Goal: Answer question/provide support: Share knowledge or assist other users

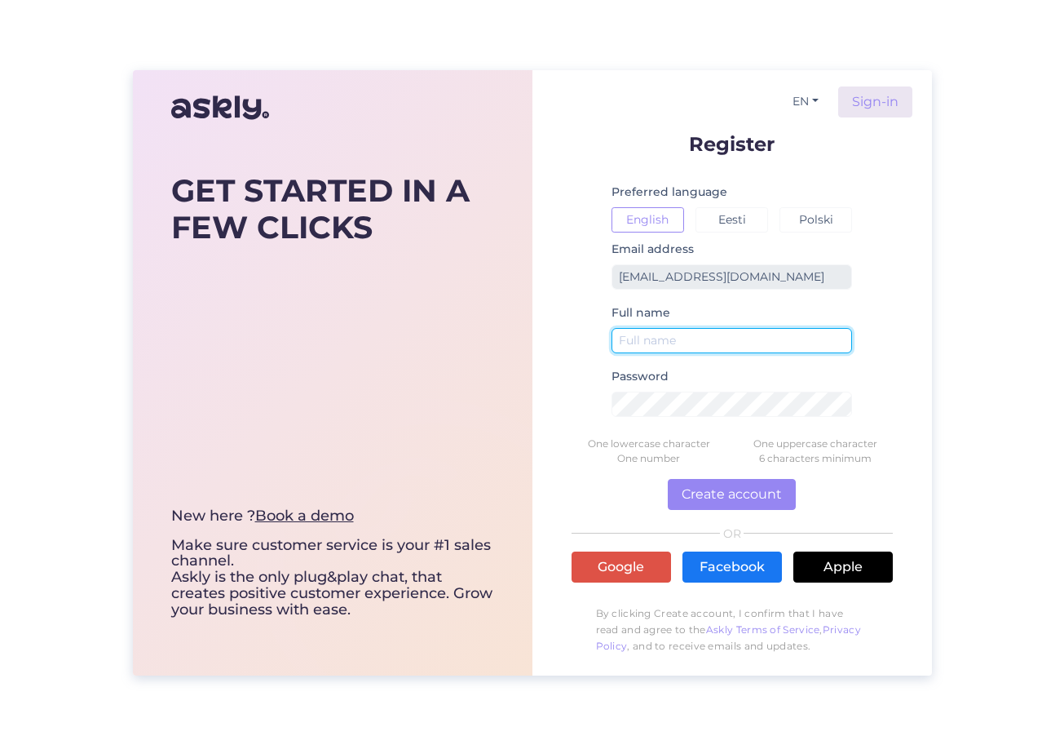
click at [652, 339] on input "text" at bounding box center [732, 340] width 241 height 25
type input "respa1"
click at [594, 424] on form "Register Preferred language English Eesti Polski Email address info@vspahotel.e…" at bounding box center [732, 398] width 321 height 528
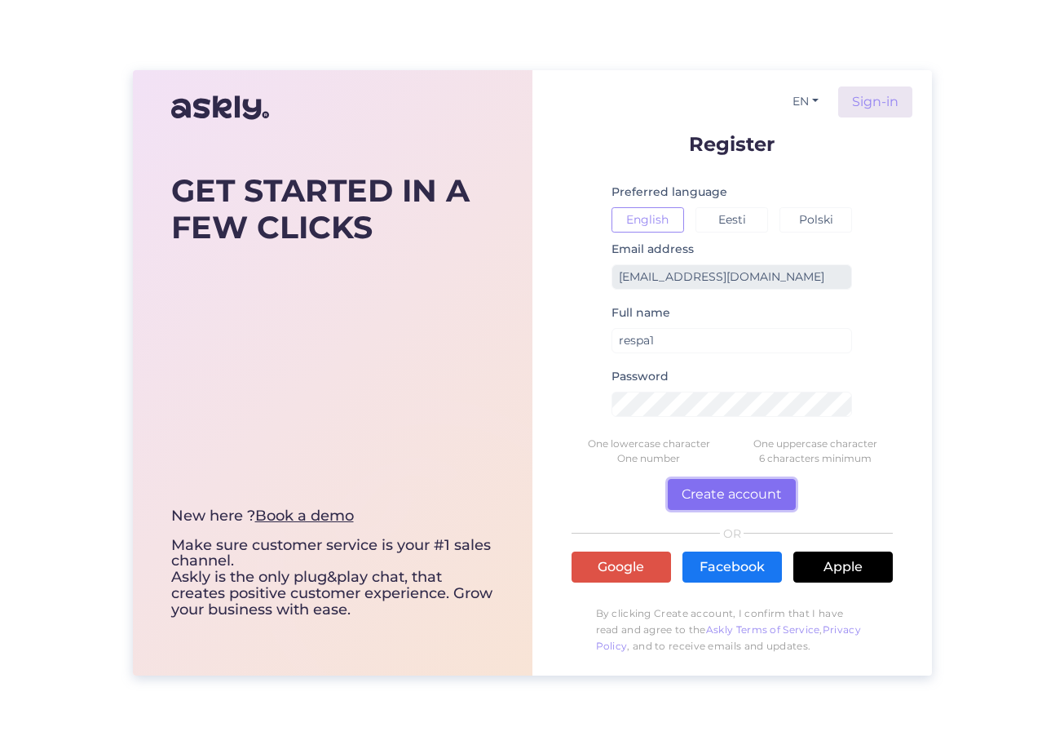
click at [754, 497] on button "Create account" at bounding box center [732, 494] width 128 height 31
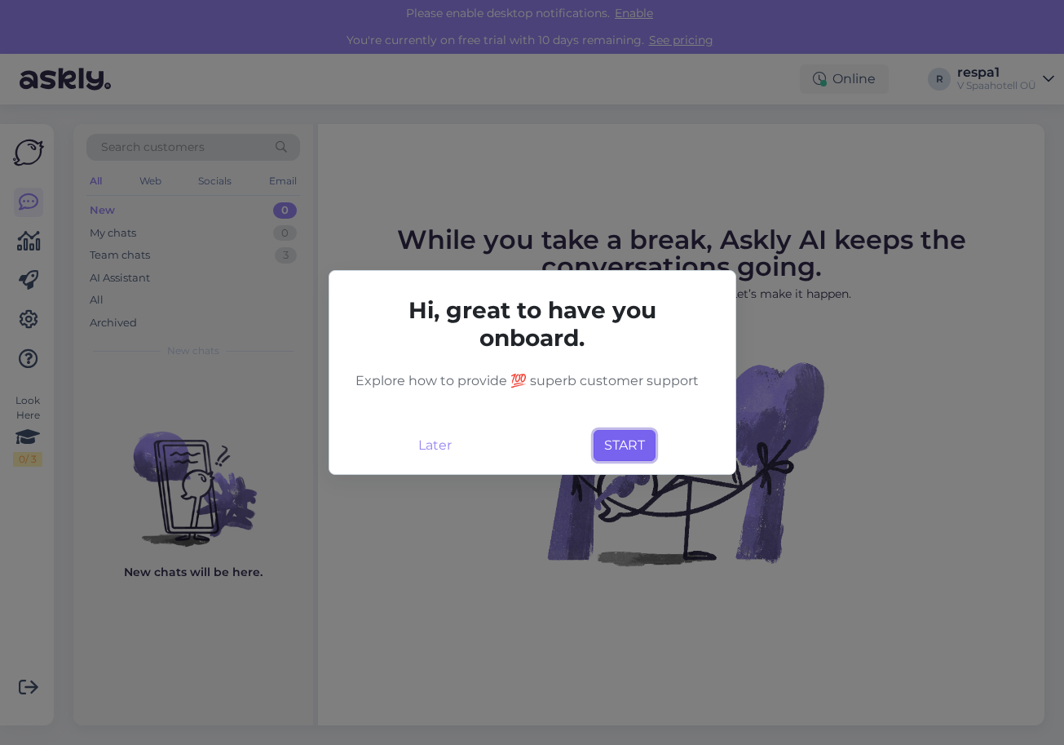
click at [629, 441] on button "START" at bounding box center [625, 445] width 62 height 31
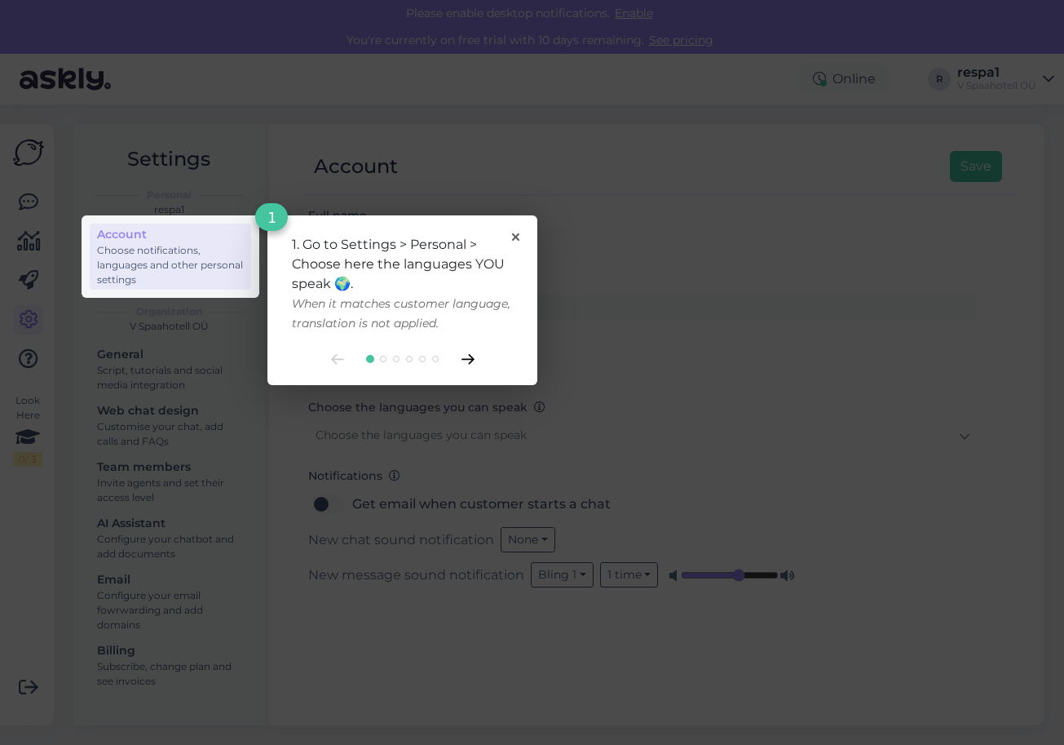
click at [463, 360] on icon at bounding box center [467, 359] width 11 height 9
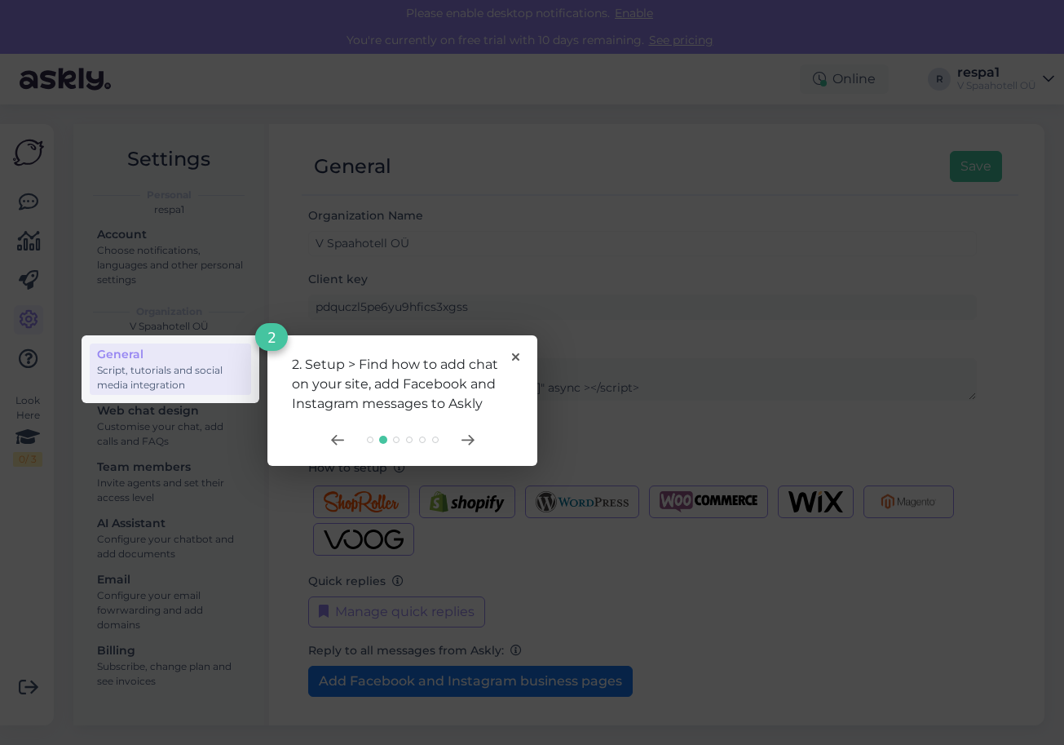
click at [470, 433] on div "2. Setup > Find how to add chat on your site, add Facebook and Instagram messag…" at bounding box center [402, 400] width 270 height 130
click at [466, 435] on div at bounding box center [402, 439] width 221 height 13
click at [468, 440] on icon at bounding box center [467, 439] width 11 height 9
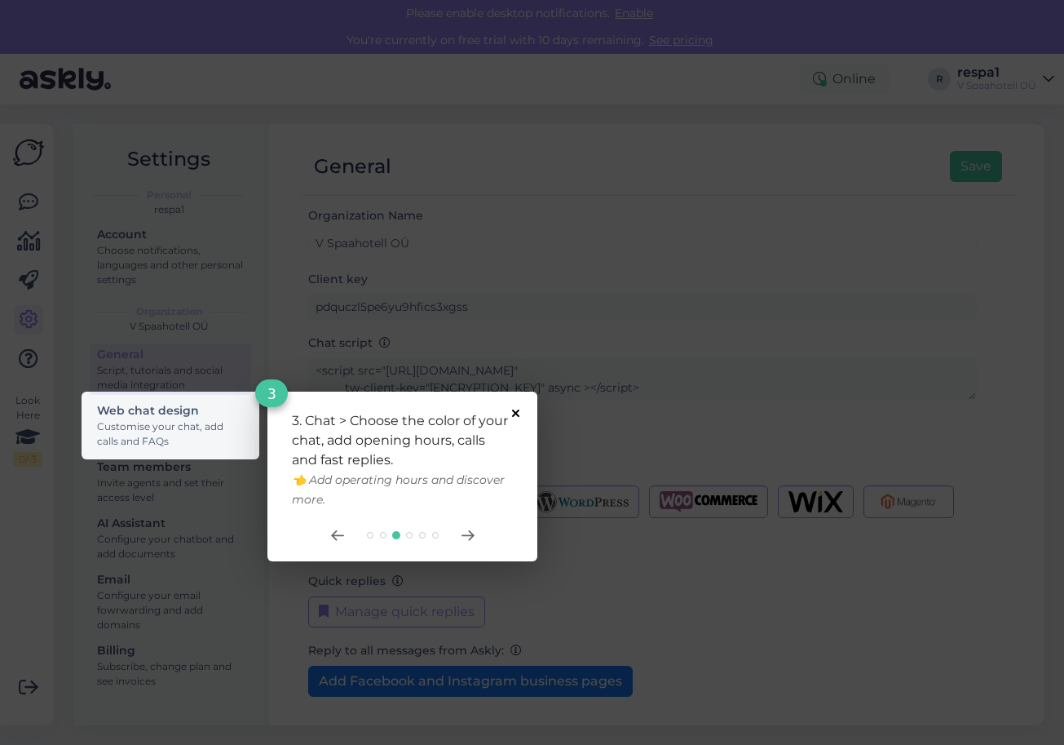
click at [518, 416] on icon at bounding box center [515, 412] width 7 height 7
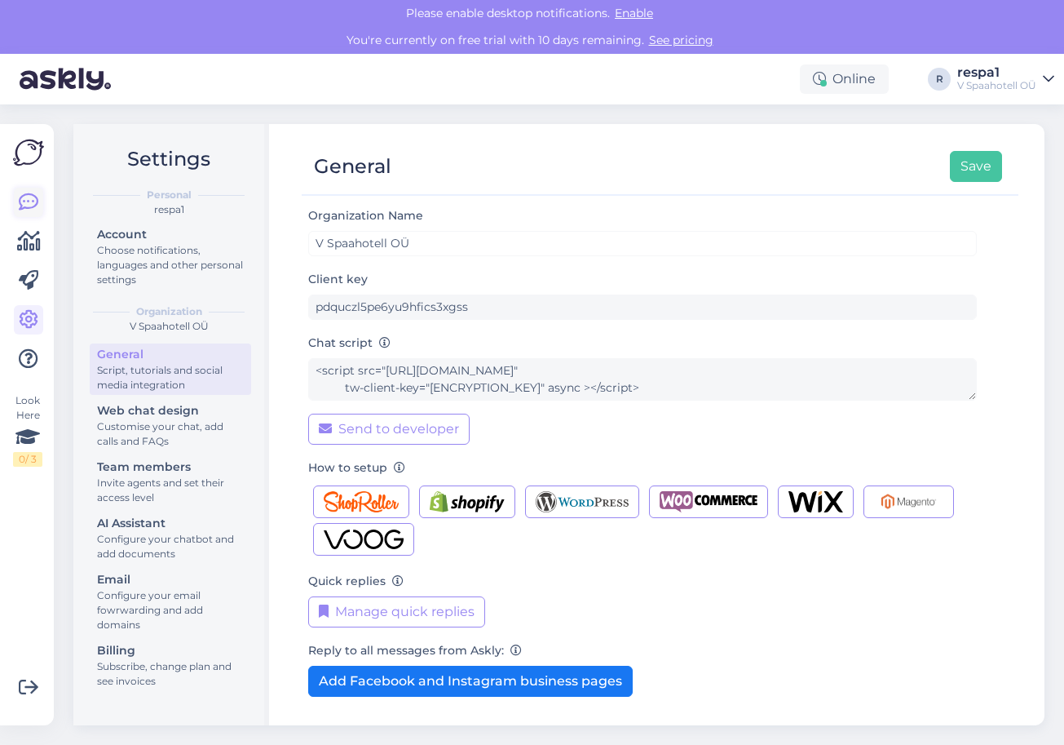
click at [31, 198] on icon at bounding box center [29, 202] width 20 height 20
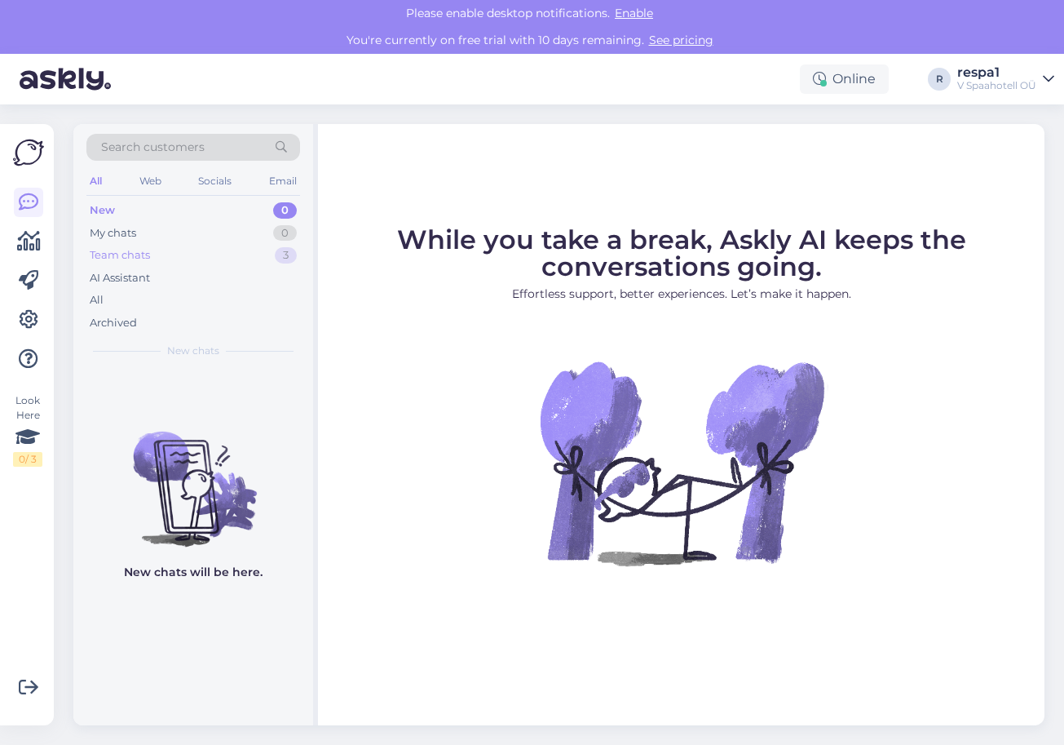
click at [139, 254] on div "Team chats" at bounding box center [120, 255] width 60 height 16
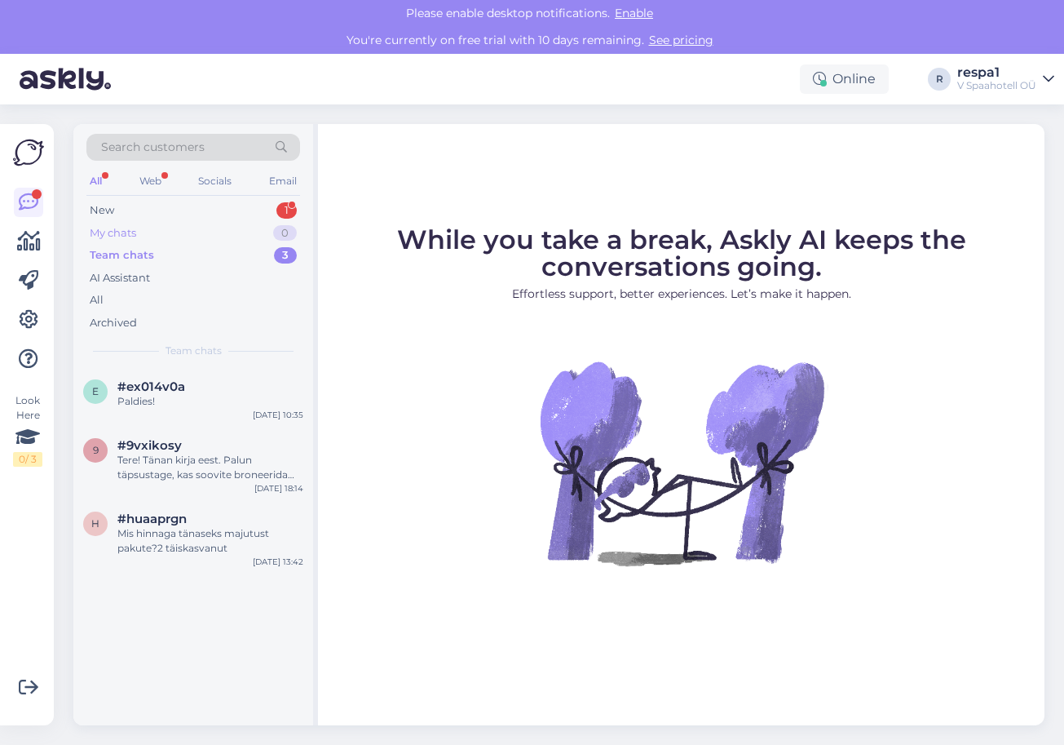
click at [125, 223] on div "My chats 0" at bounding box center [193, 233] width 214 height 23
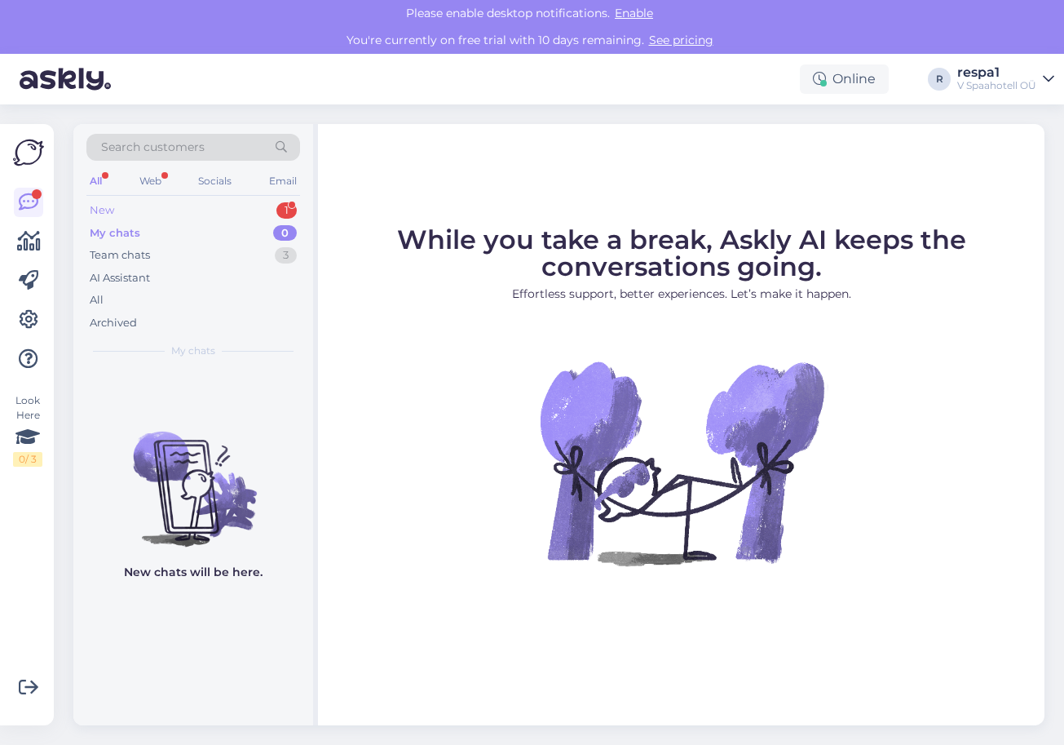
click at [280, 203] on div "1" at bounding box center [286, 210] width 20 height 16
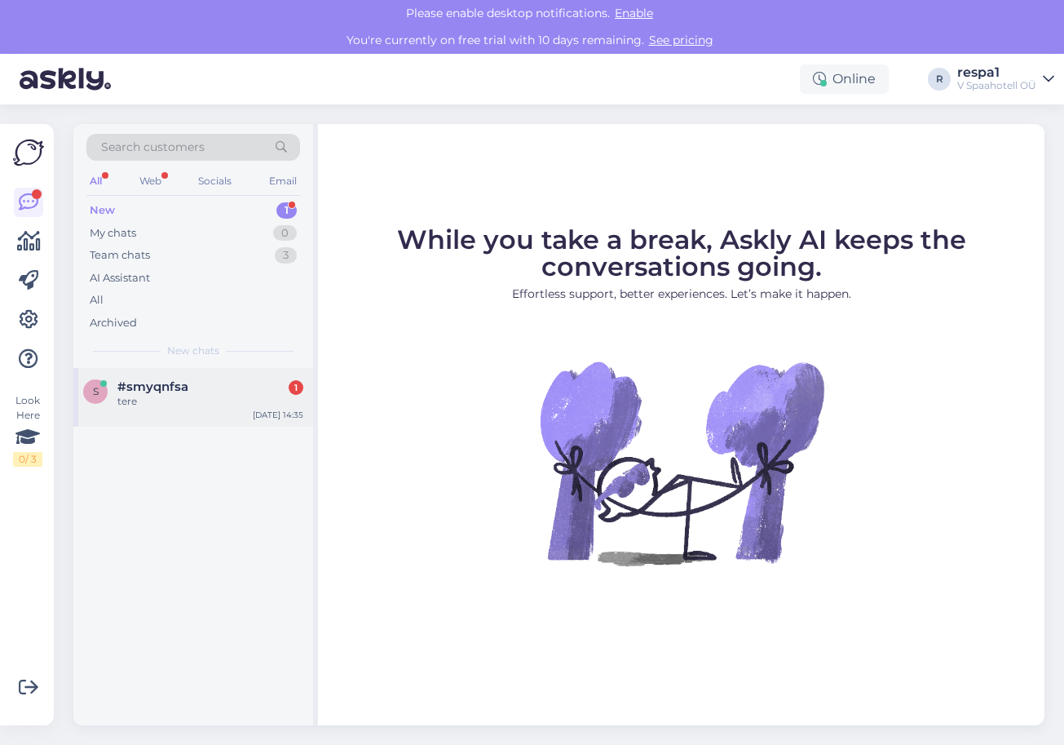
click at [135, 404] on div "tere" at bounding box center [210, 401] width 186 height 15
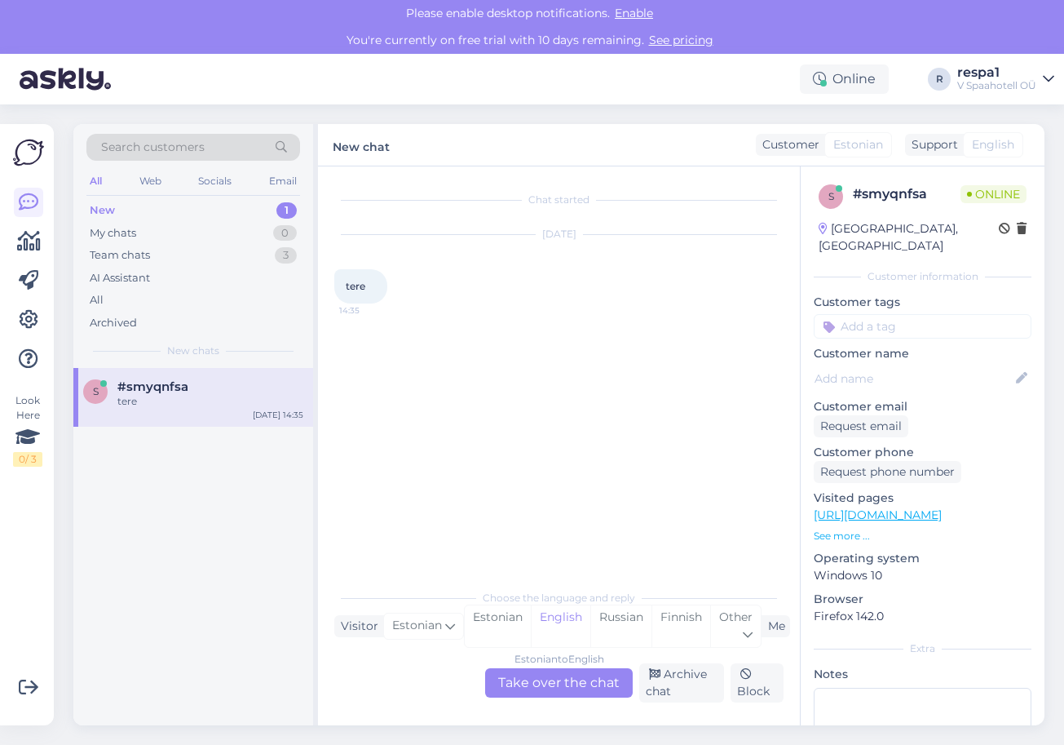
click at [572, 678] on div "Estonian to English Take over the chat" at bounding box center [559, 682] width 148 height 29
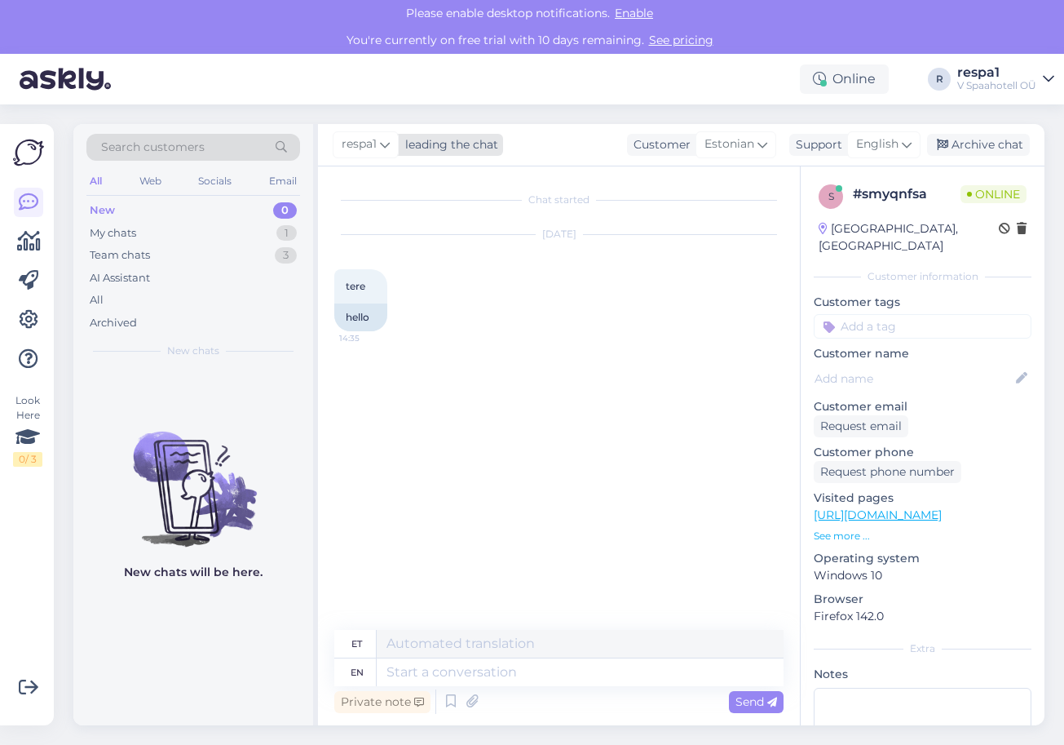
click at [389, 148] on icon at bounding box center [385, 144] width 10 height 18
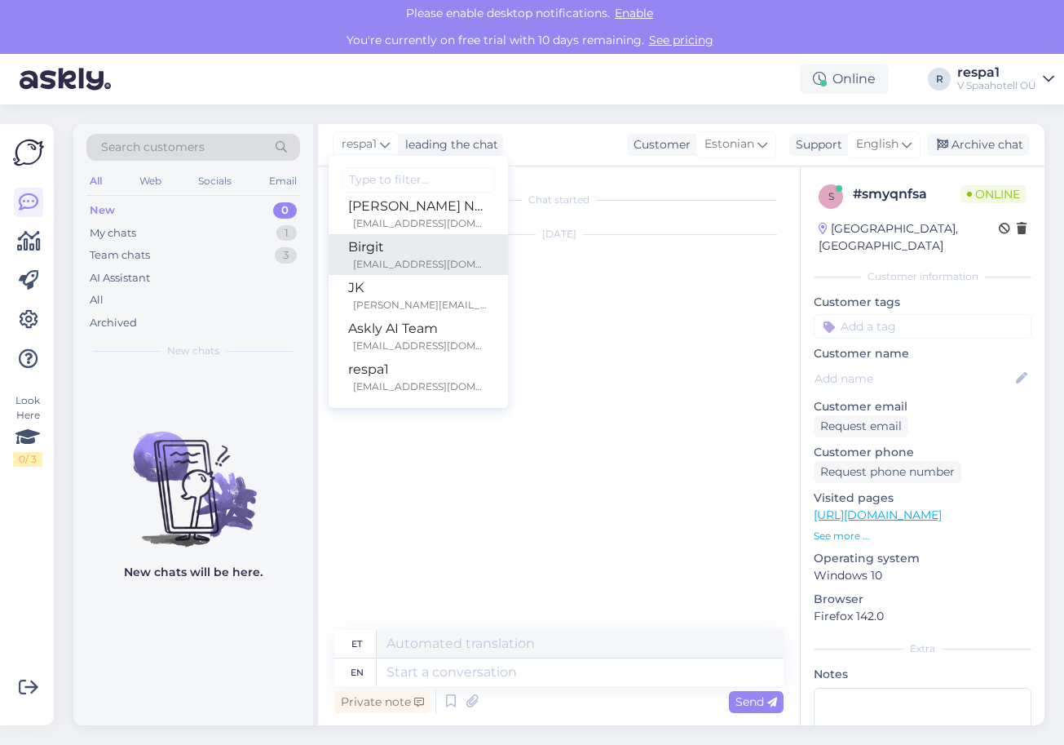
scroll to position [13, 0]
click at [553, 339] on div "[DATE] tere 14:35 hello" at bounding box center [558, 283] width 449 height 132
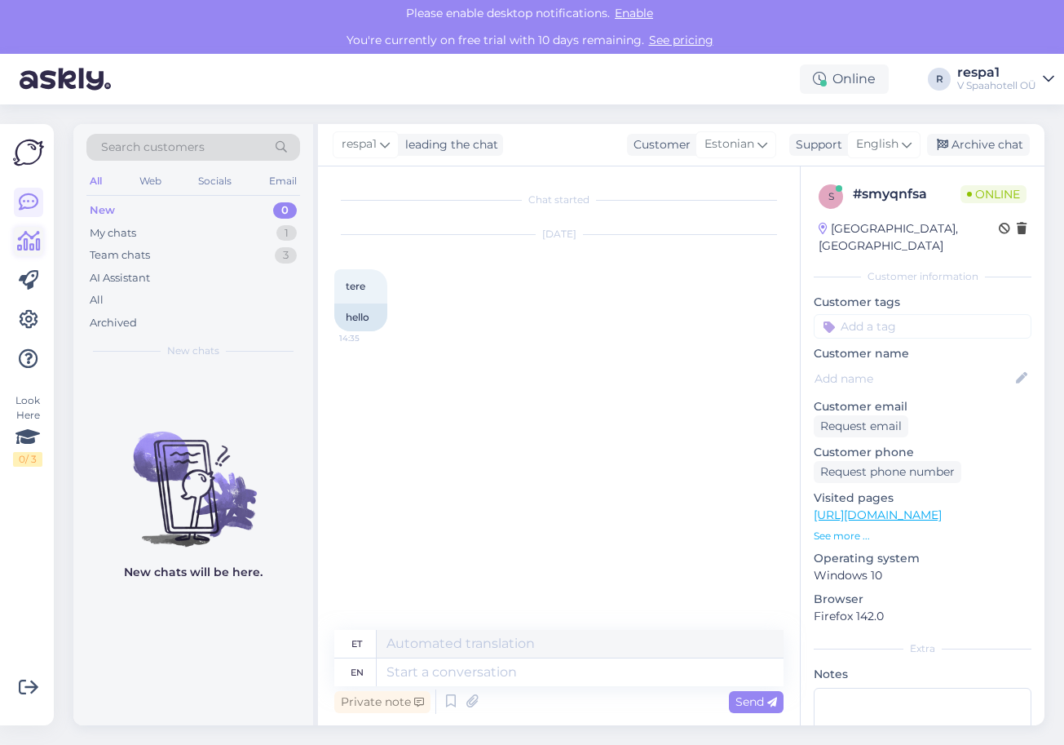
click at [29, 247] on icon at bounding box center [29, 242] width 24 height 20
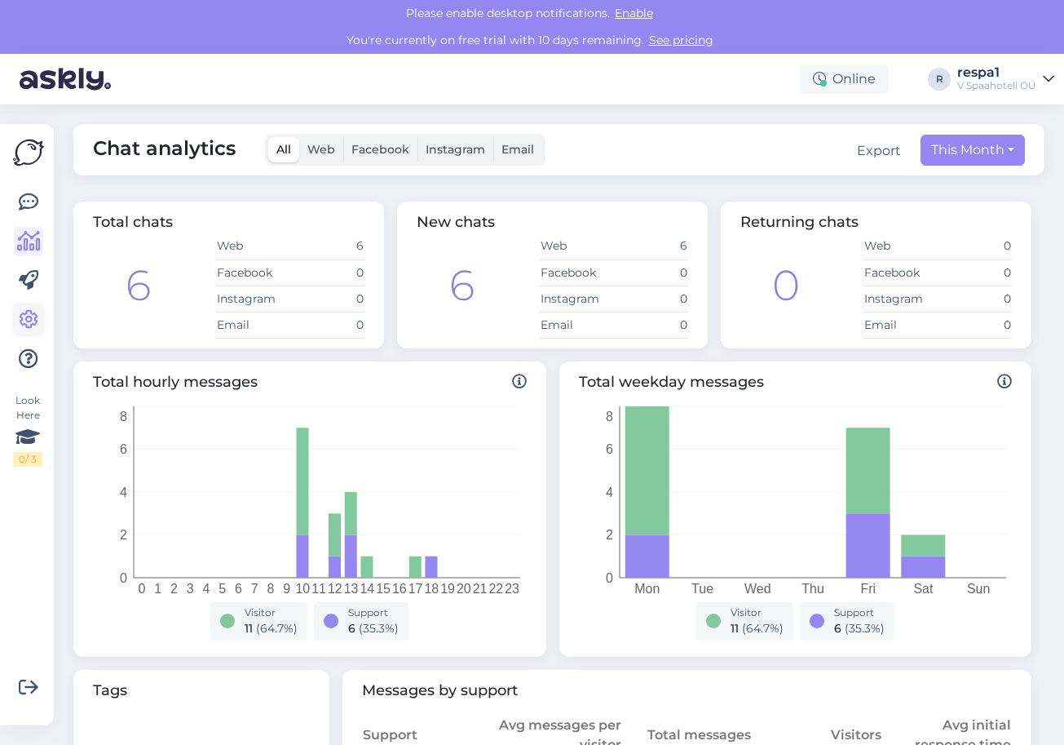
click at [29, 321] on icon at bounding box center [29, 320] width 20 height 20
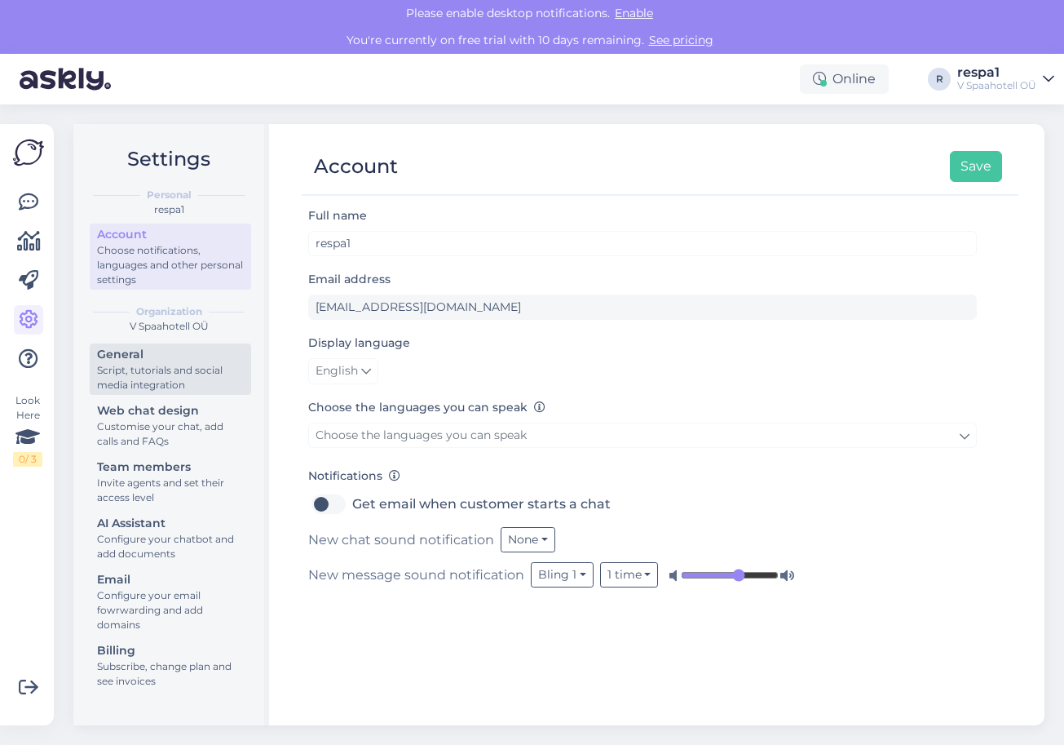
click at [208, 383] on div "Script, tutorials and social media integration" at bounding box center [170, 377] width 147 height 29
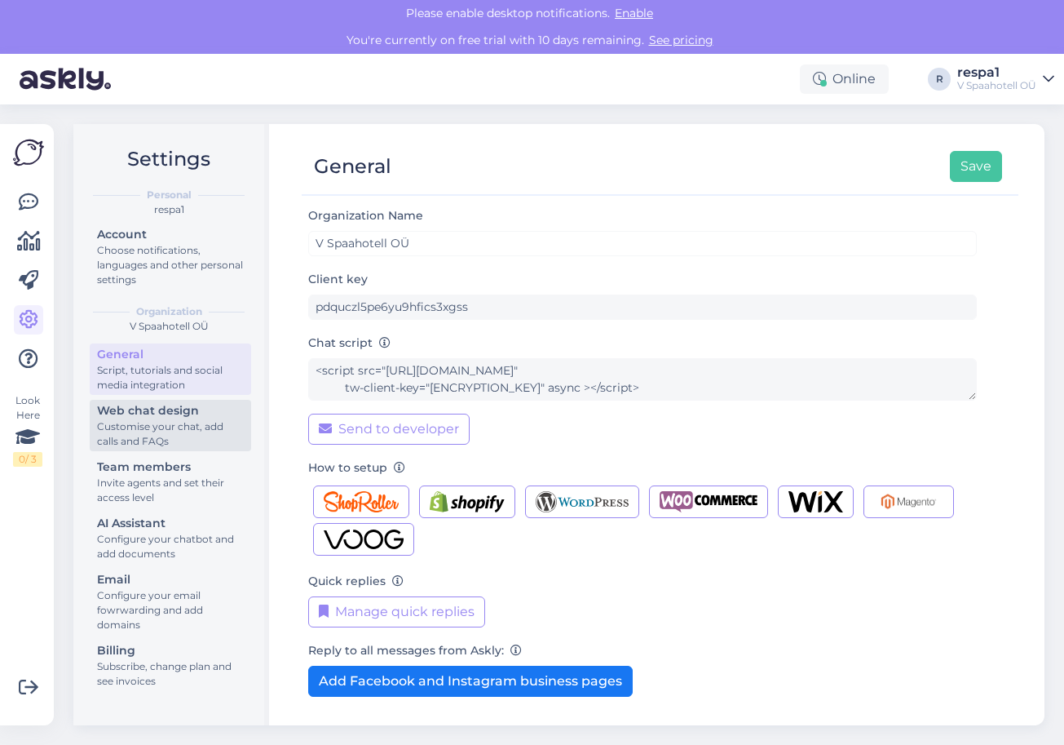
click at [193, 435] on div "Customise your chat, add calls and FAQs" at bounding box center [170, 433] width 147 height 29
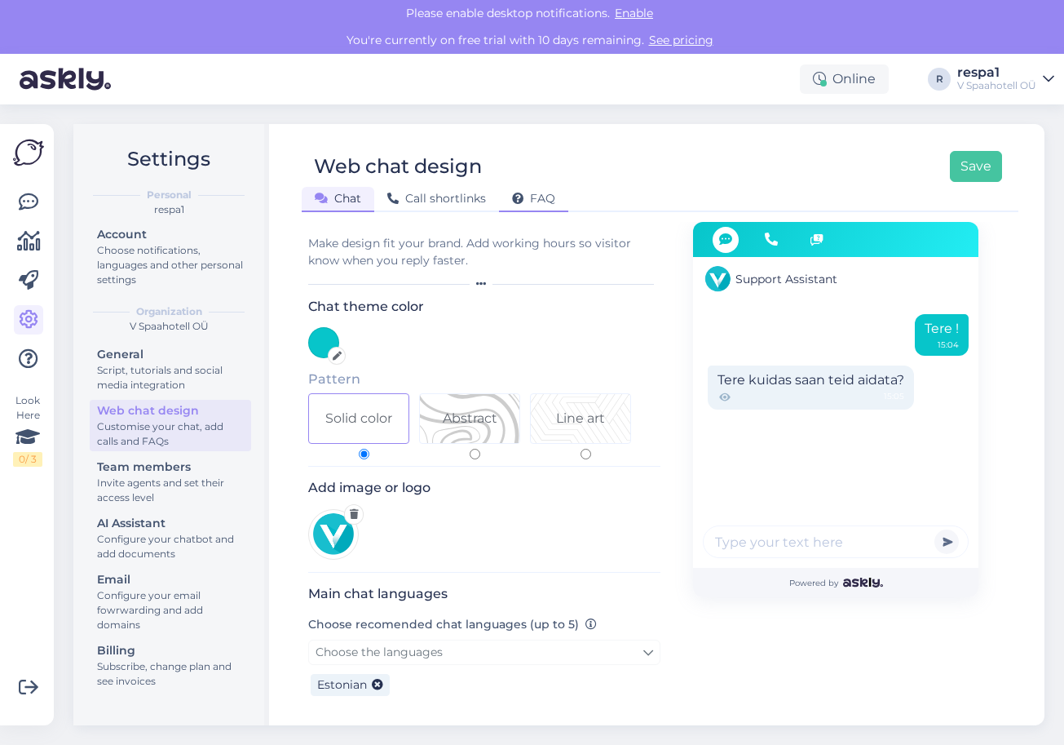
click at [548, 193] on span "FAQ" at bounding box center [533, 198] width 43 height 15
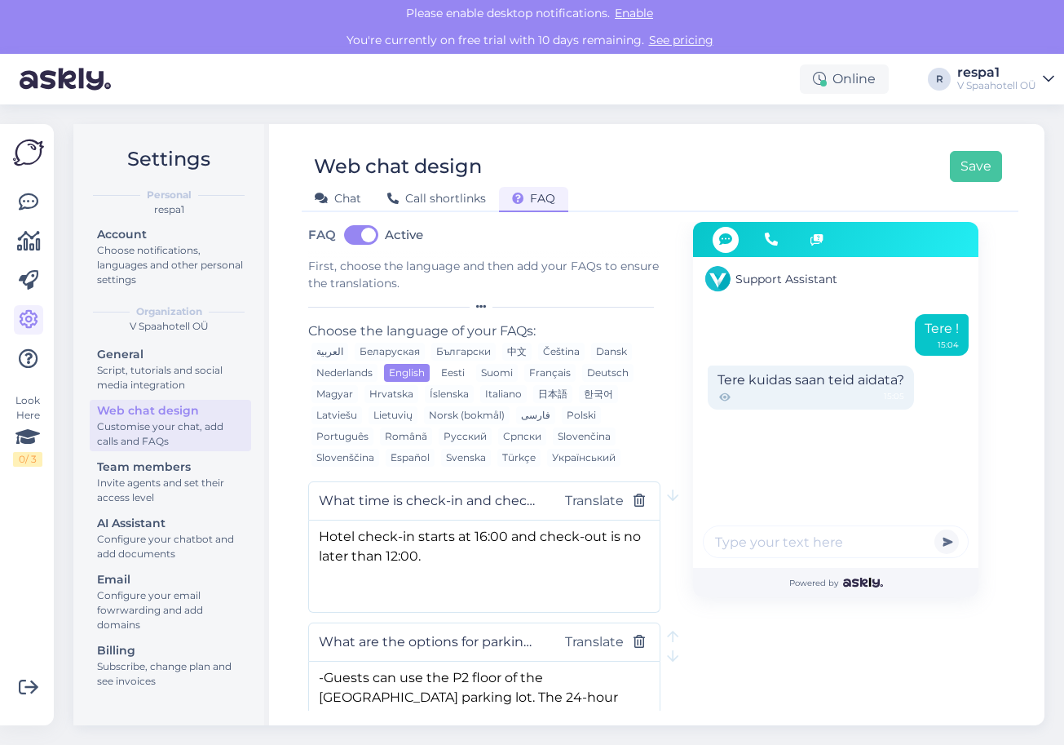
click at [449, 374] on div "Eesti" at bounding box center [452, 373] width 33 height 18
type input "Mis [PERSON_NAME] on hotelli sisse- ja väljaregistreerimine?"
type textarea "Hotelli sisseregistreerimine algab [PERSON_NAME] 16:00 ning väljaregistreerimin…"
type input "Millised on võimalused auto parkimiseks?"
type textarea "-Külalistel on võimalik kasutada Kvartali kaubanduskeskuse parkla P2 korrust. 2…"
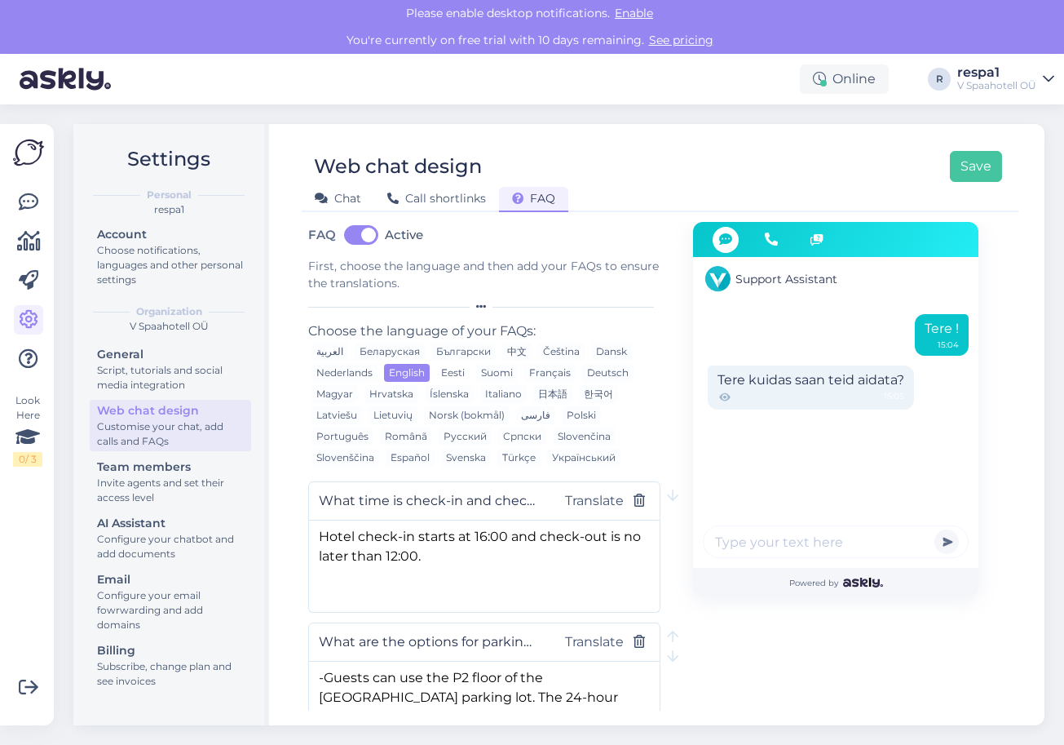
type input "Mis kellani on avatud V Spa vee- ja saunamaailm ning Heaolumaailm?"
type textarea "V Spa vee- ja saunamaailm E - L saabudes 16:00 – 22:00 | P 16:00 – 20:00 | lahk…"
type input "Mis [PERSON_NAME] pakute hommikusööki?"
type textarea "Tervislikku ja rikkalikku hommikusööki pakume hotelli restoranis [PERSON_NAME] …"
type input "Kas lemmikloomad on V Spaahotellis lubatud?"
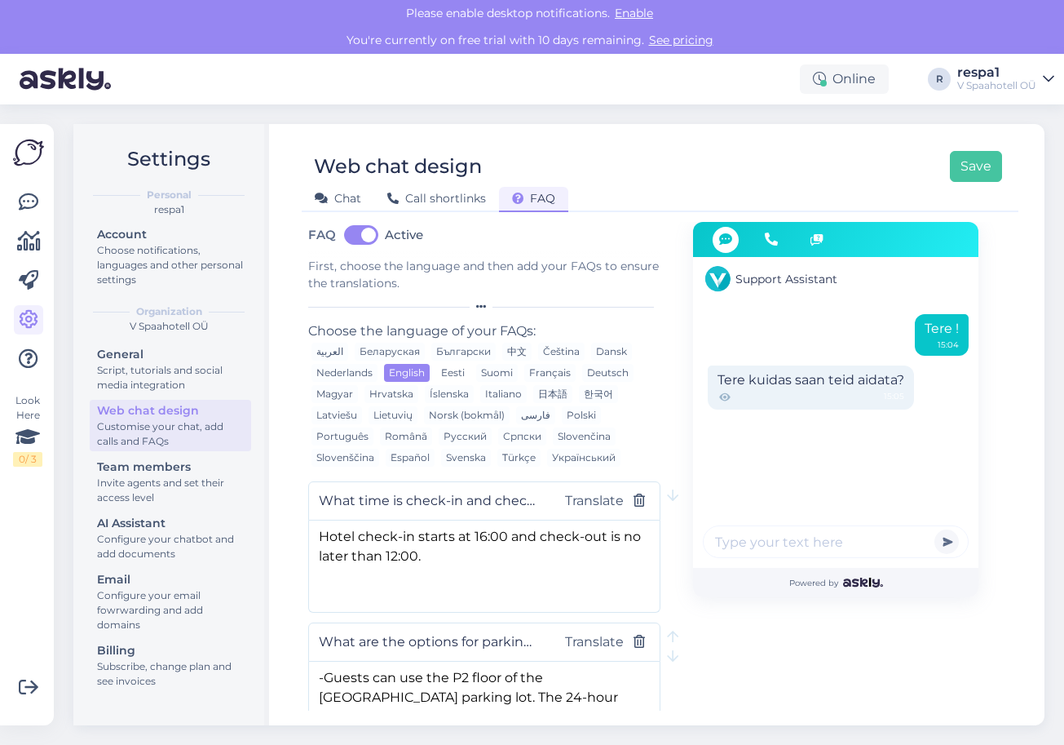
type textarea "Paneme kallitele külalistele südamele, et V Spaahotellis ei ole lemmikloomad lu…"
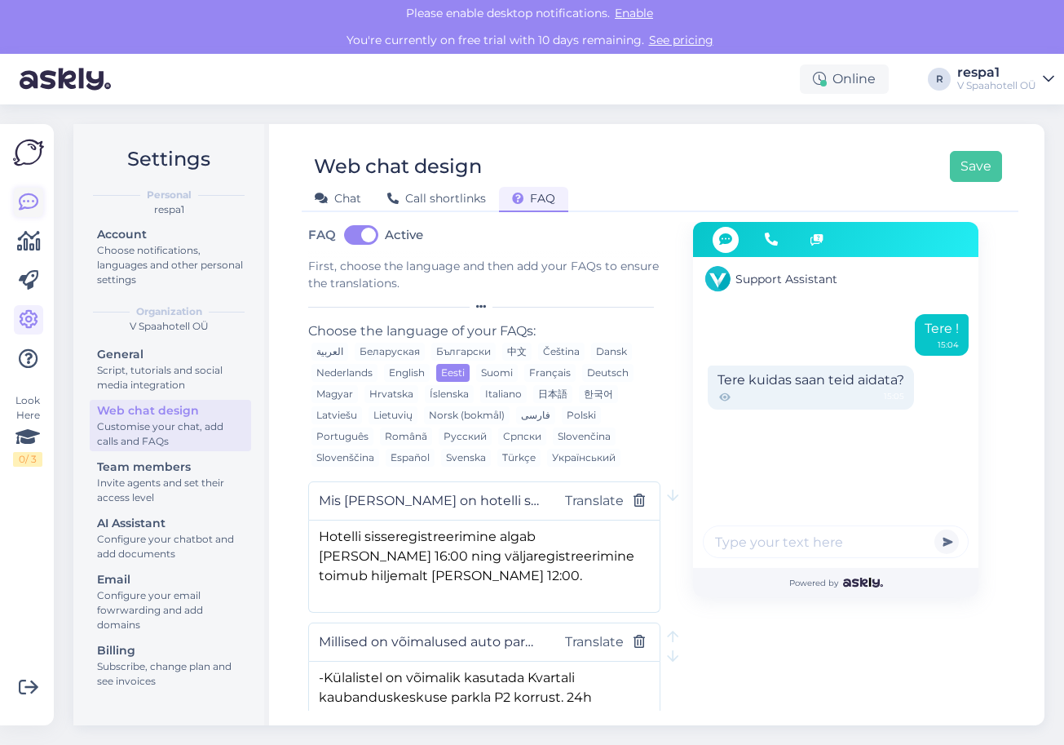
click at [28, 203] on icon at bounding box center [29, 202] width 20 height 20
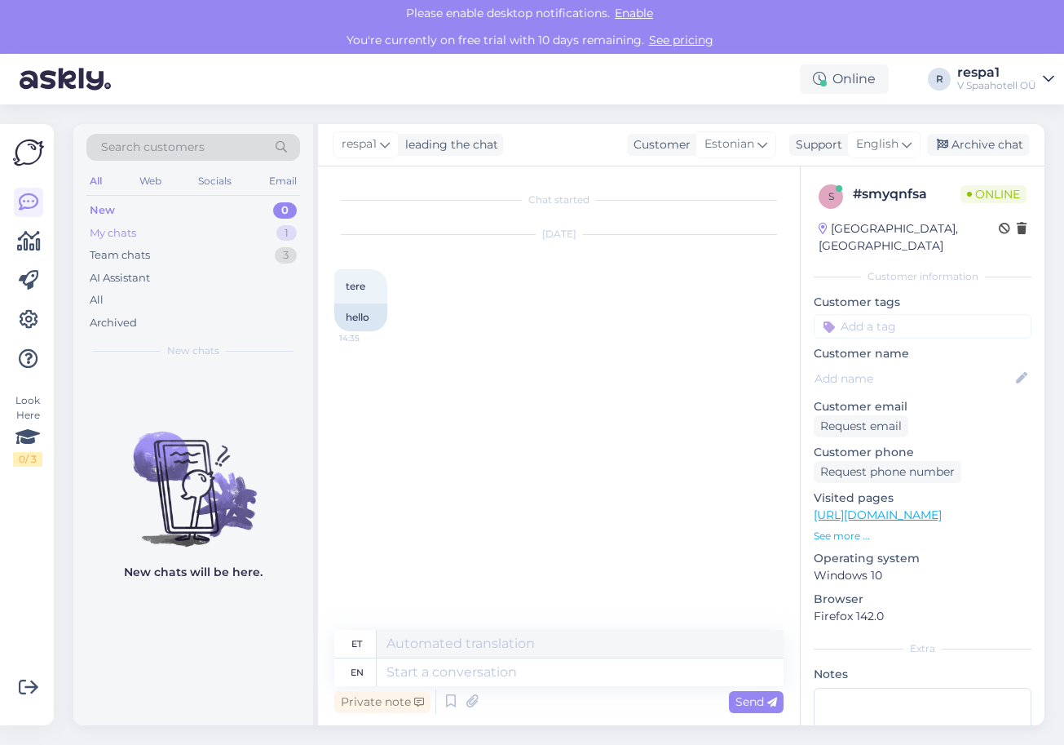
click at [187, 234] on div "My chats 1" at bounding box center [193, 233] width 214 height 23
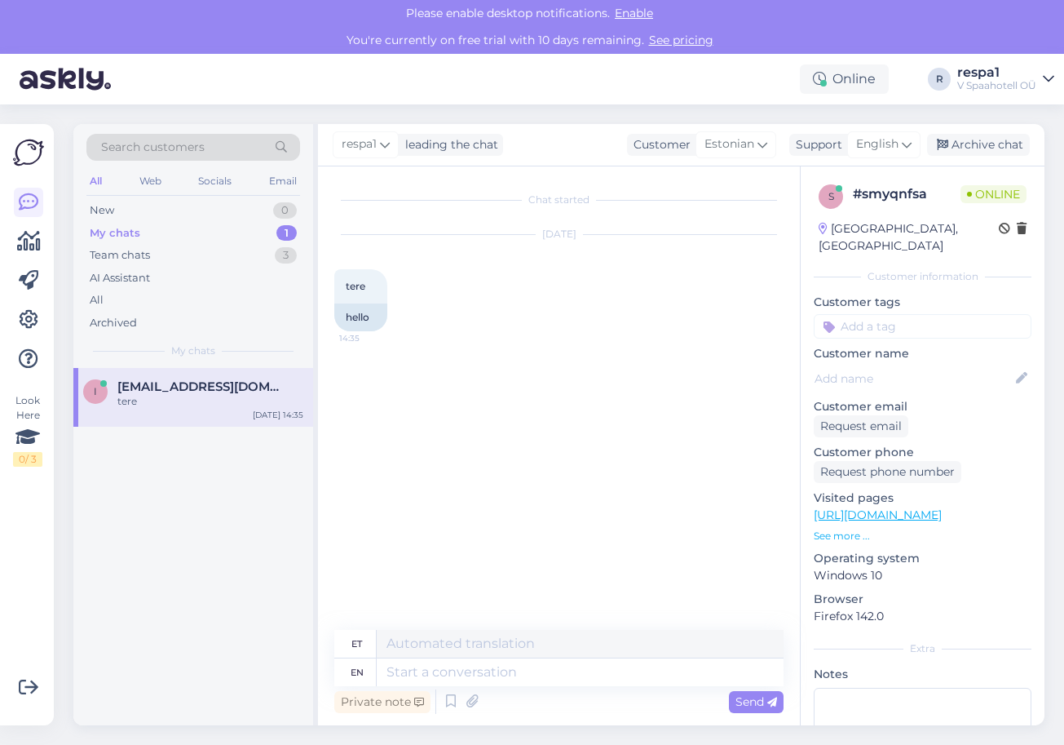
click at [192, 395] on div "tere" at bounding box center [210, 401] width 186 height 15
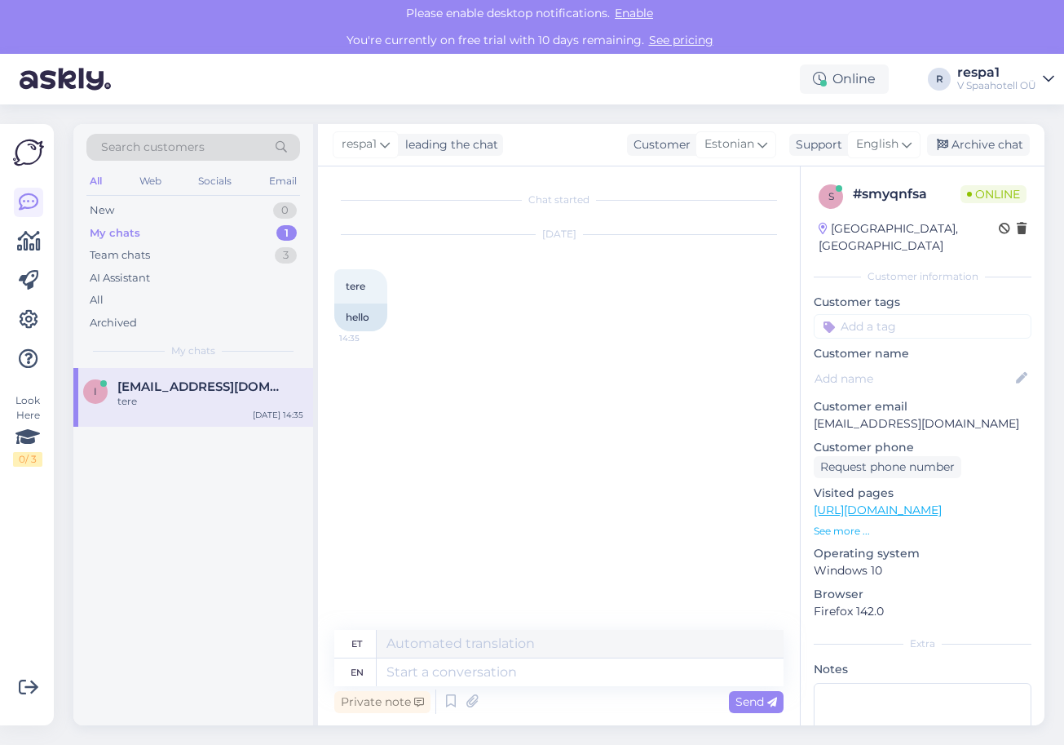
click at [502, 444] on div "Chat started [DATE] tere 14:35 hello" at bounding box center [566, 399] width 464 height 432
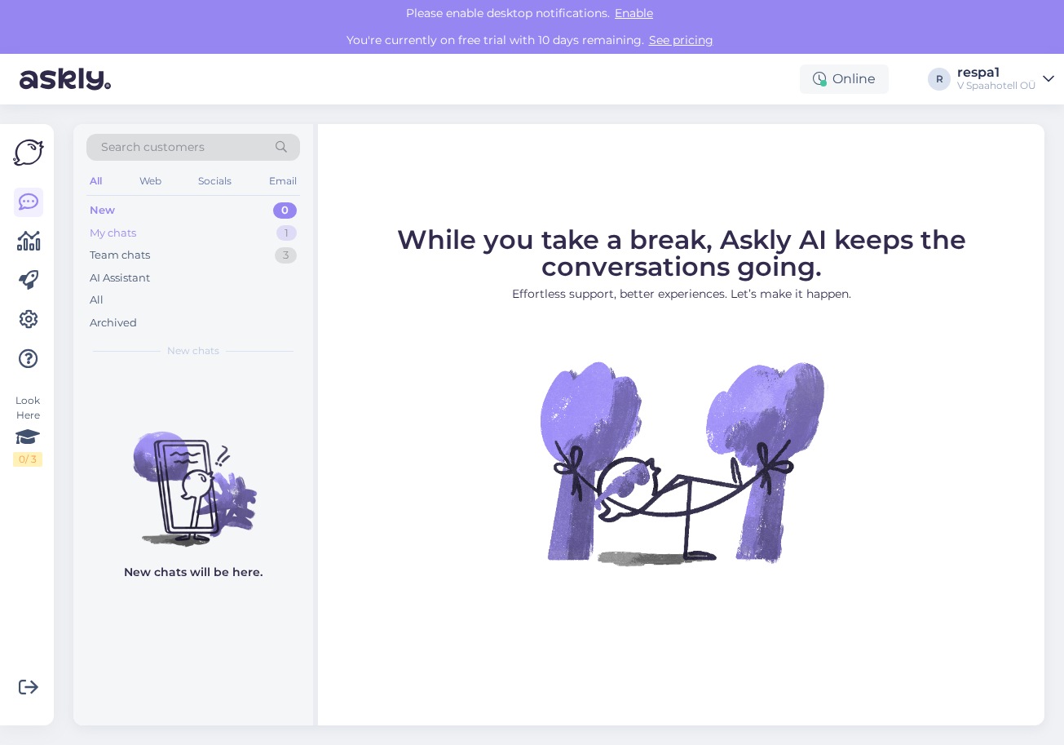
click at [175, 240] on div "My chats 1" at bounding box center [193, 233] width 214 height 23
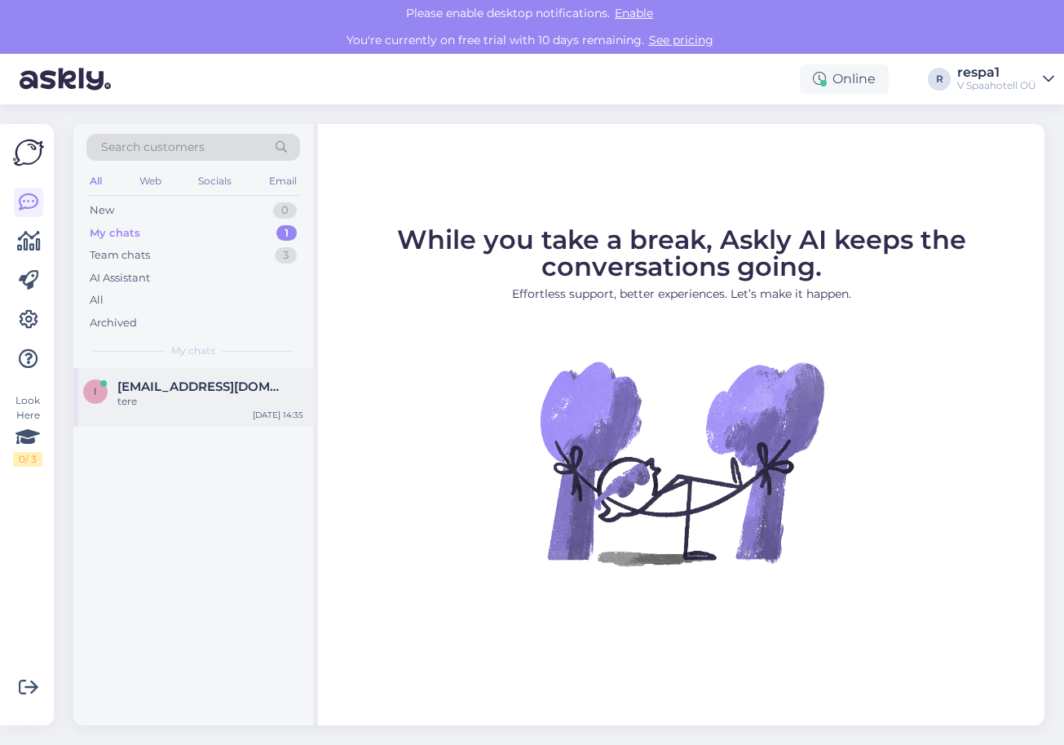
click at [157, 394] on div "tere" at bounding box center [210, 401] width 186 height 15
